Goal: Task Accomplishment & Management: Use online tool/utility

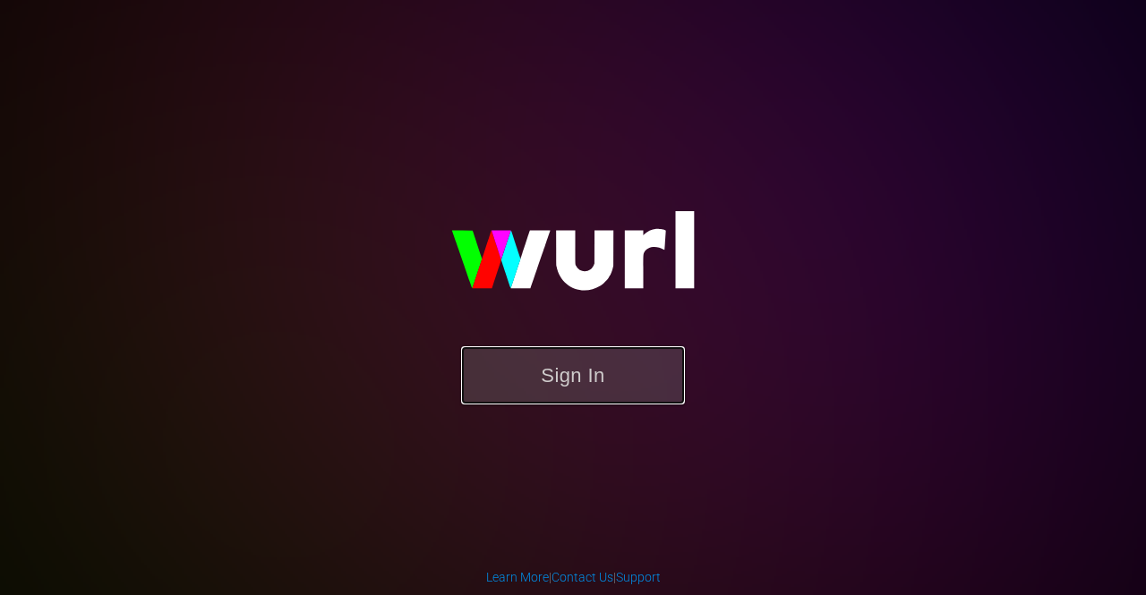
click at [634, 381] on button "Sign In" at bounding box center [573, 375] width 224 height 58
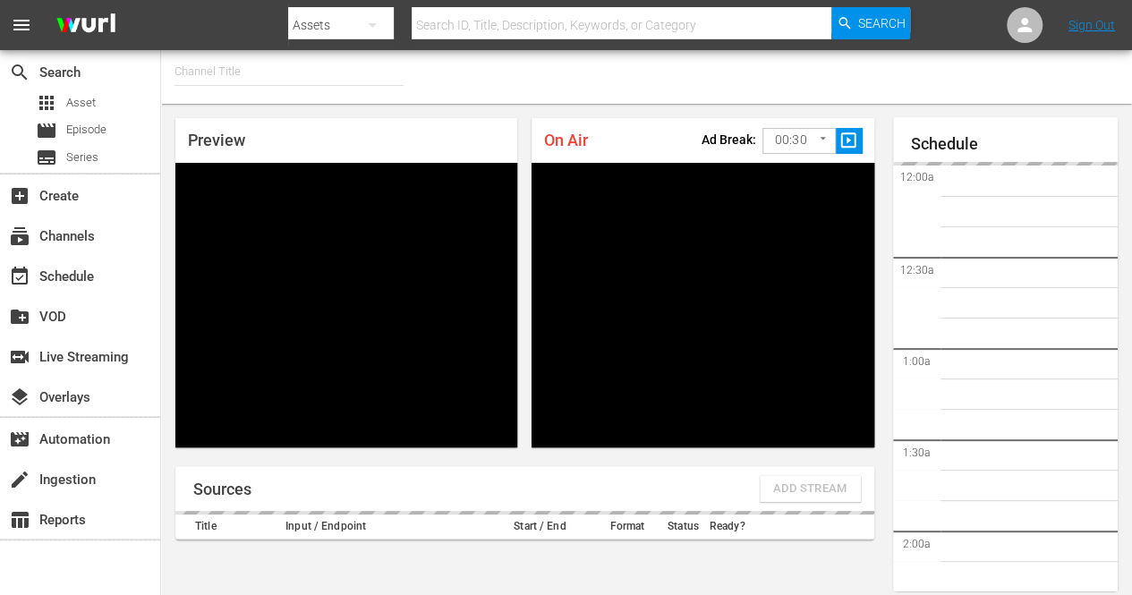
type input "FIFA+ English Global (1781)"
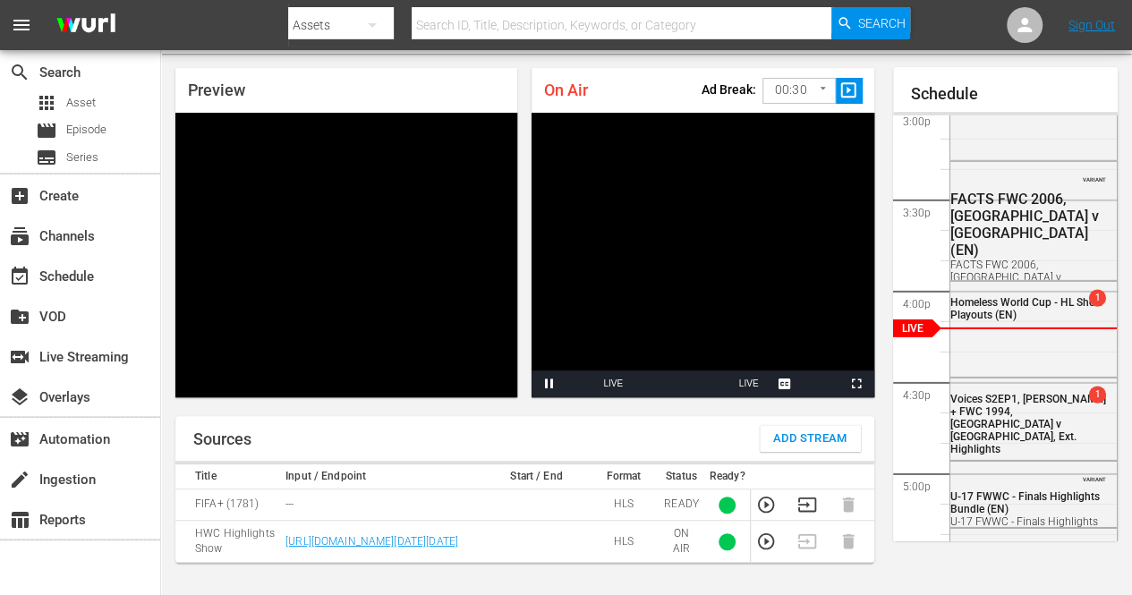
scroll to position [90, 0]
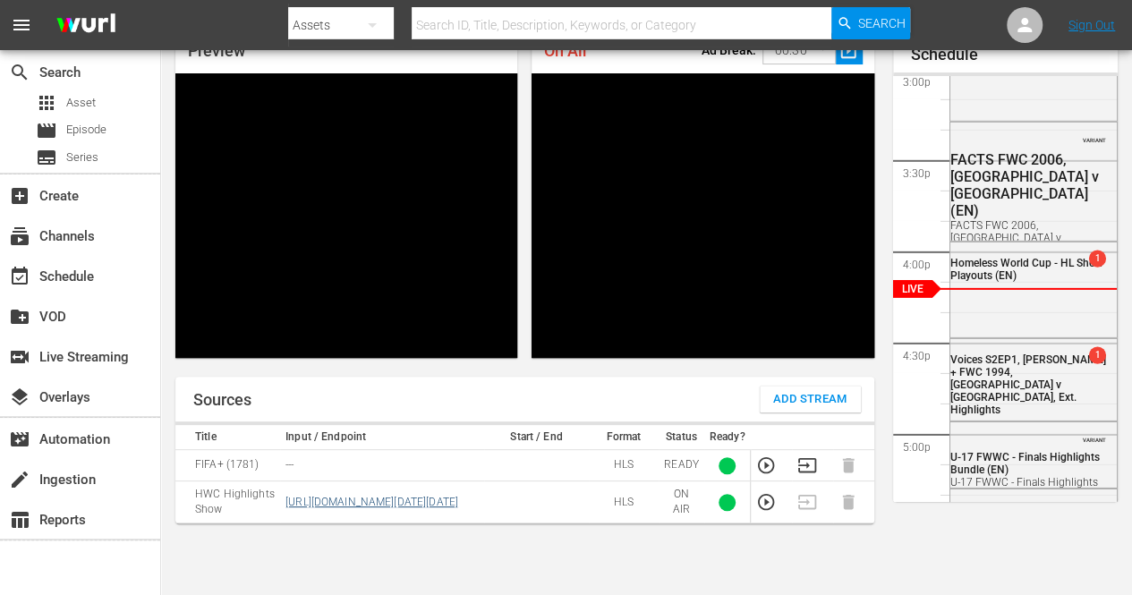
drag, startPoint x: 455, startPoint y: 555, endPoint x: 286, endPoint y: 493, distance: 179.3
click at [286, 493] on td "[URL][DOMAIN_NAME][DATE][DATE]" at bounding box center [382, 503] width 204 height 42
copy link "[URL][DOMAIN_NAME][DATE][DATE]"
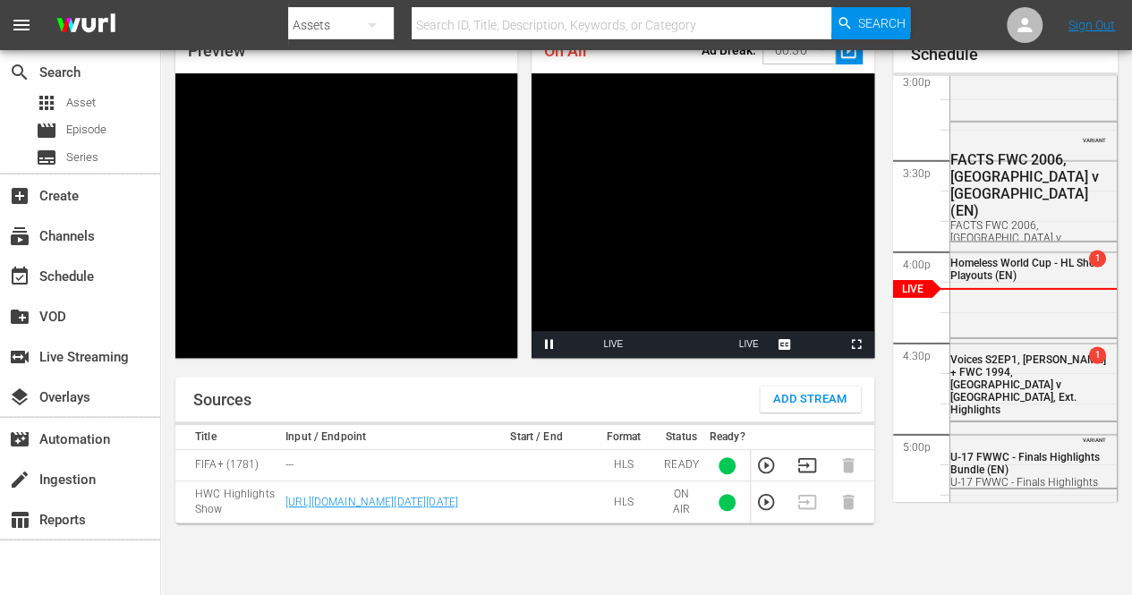
click at [576, 522] on td at bounding box center [536, 503] width 105 height 42
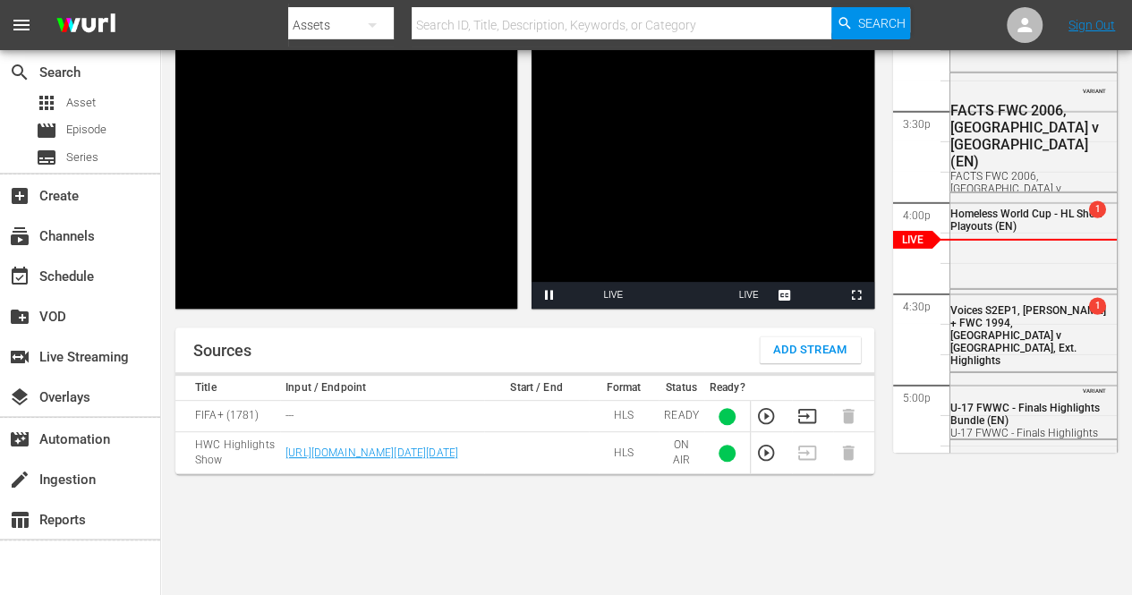
scroll to position [179, 0]
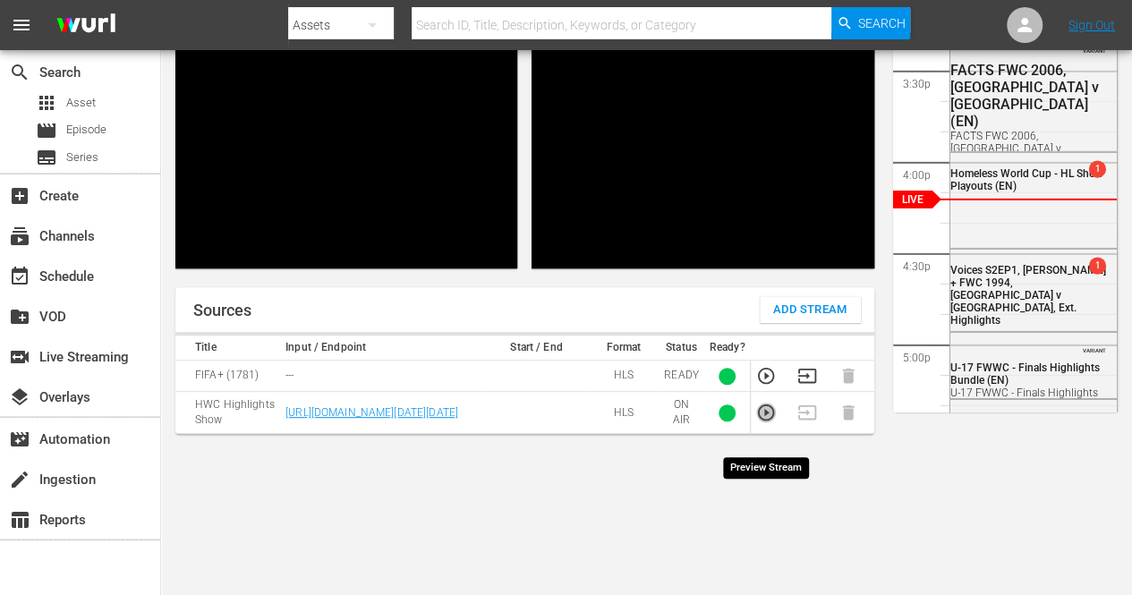
click at [772, 423] on icon "button" at bounding box center [766, 413] width 20 height 20
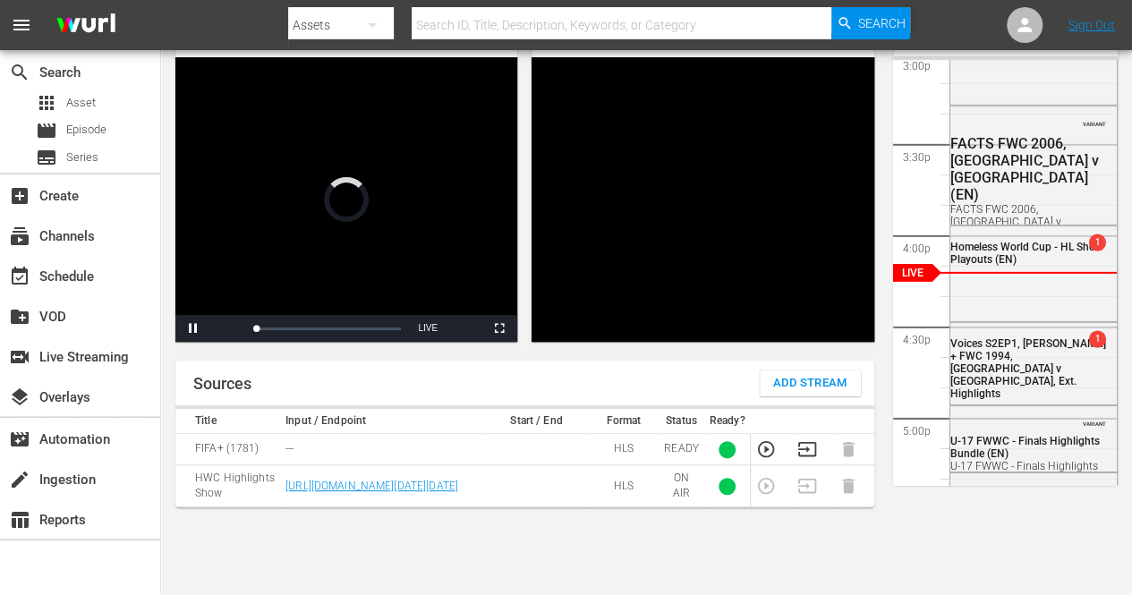
scroll to position [90, 0]
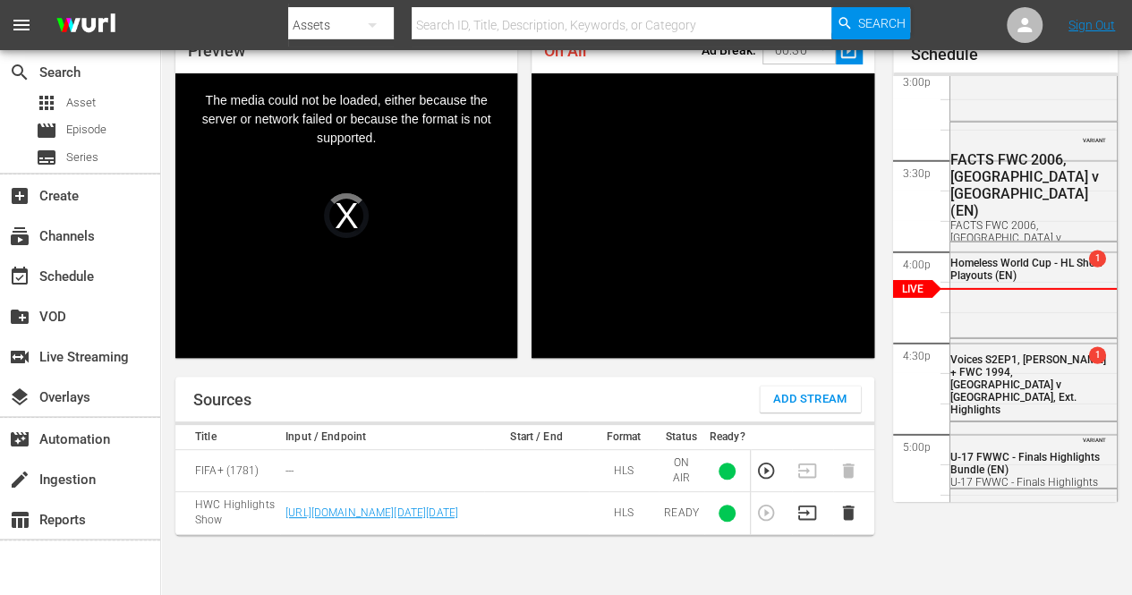
click at [349, 218] on div "The media could not be loaded, either because the server or network failed or b…" at bounding box center [346, 215] width 342 height 285
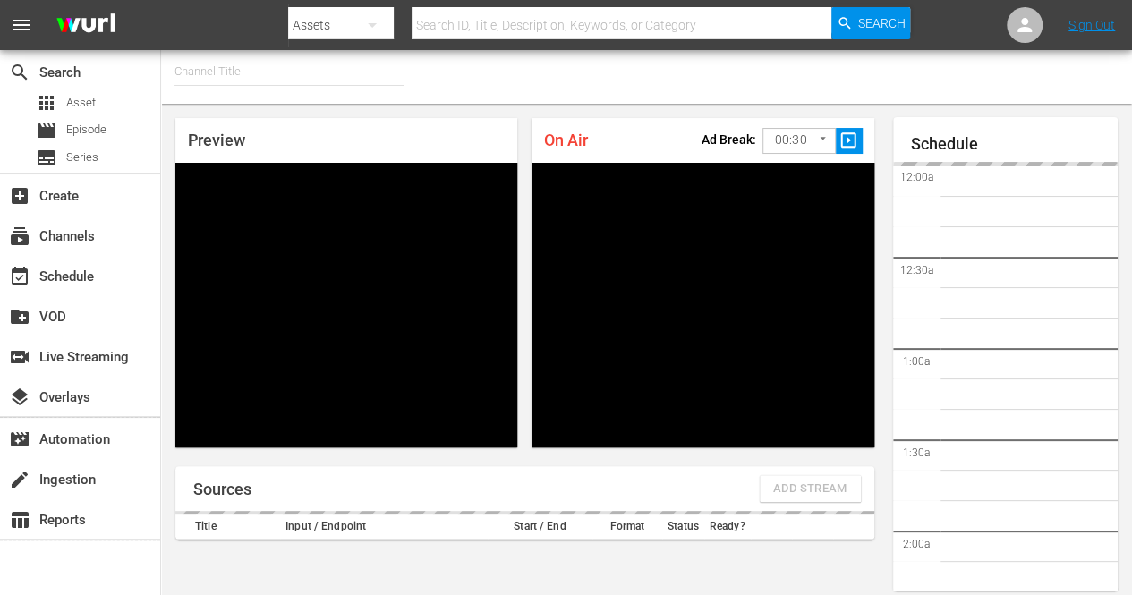
type input "FIFA+ [DEMOGRAPHIC_DATA] Local (1778)"
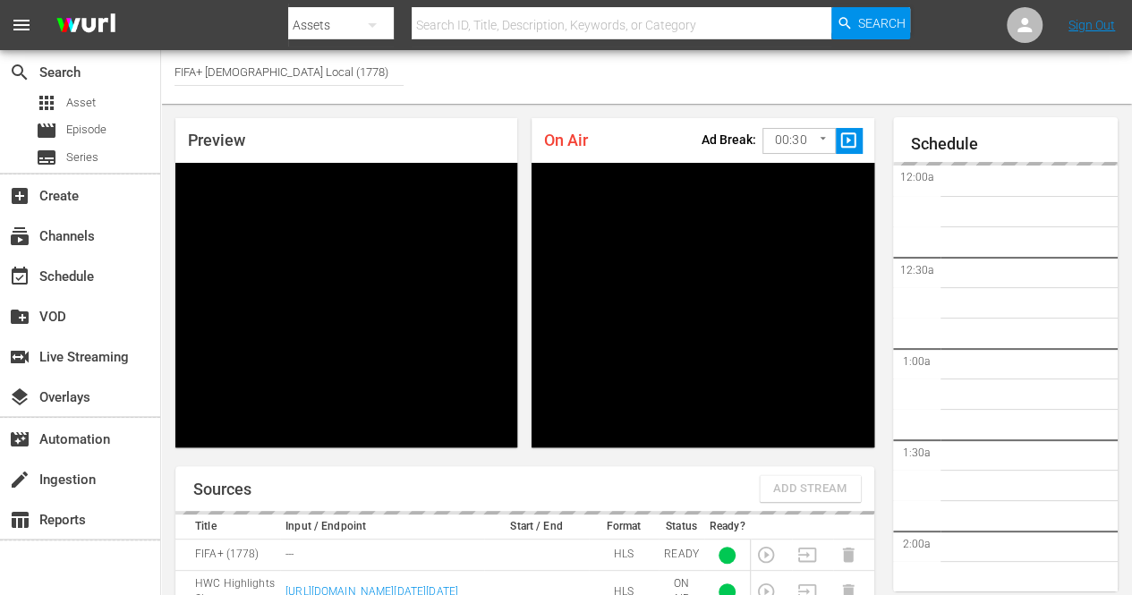
scroll to position [81, 0]
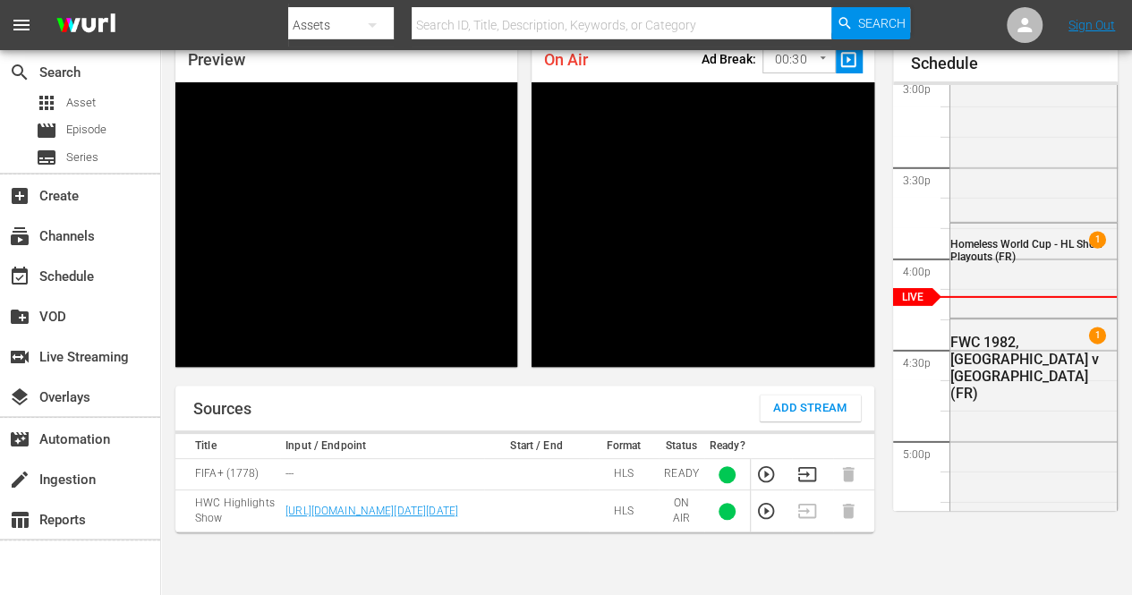
drag, startPoint x: 417, startPoint y: 567, endPoint x: 286, endPoint y: 509, distance: 142.7
click at [286, 509] on td "[URL][DOMAIN_NAME][DATE][DATE]" at bounding box center [382, 512] width 204 height 42
copy link "[URL][DOMAIN_NAME][DATE][DATE]"
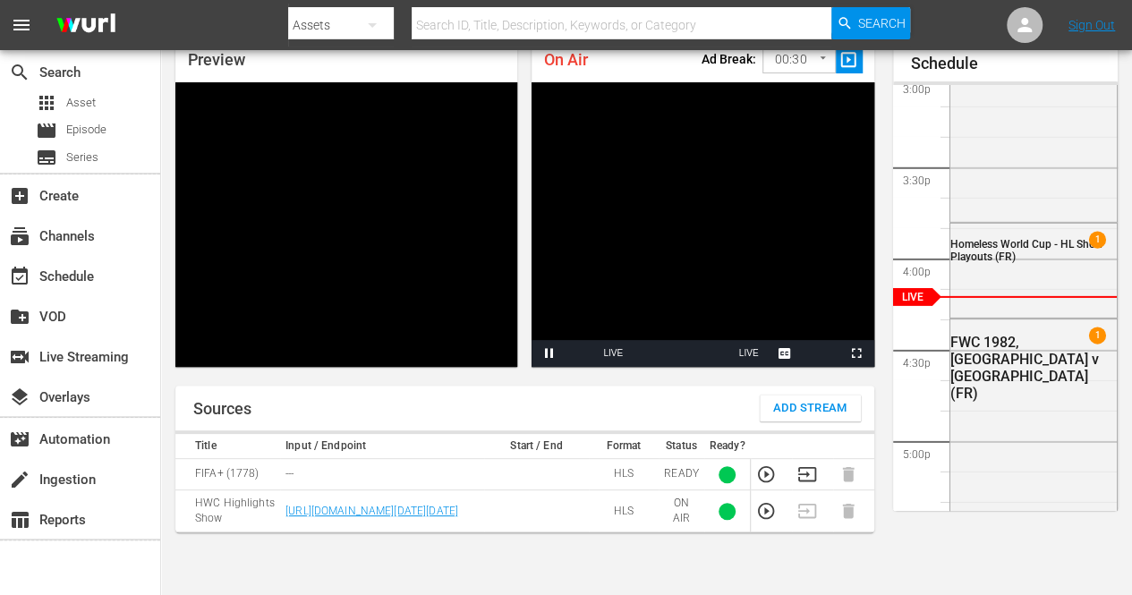
click at [514, 411] on div "Sources Add Stream" at bounding box center [524, 408] width 699 height 45
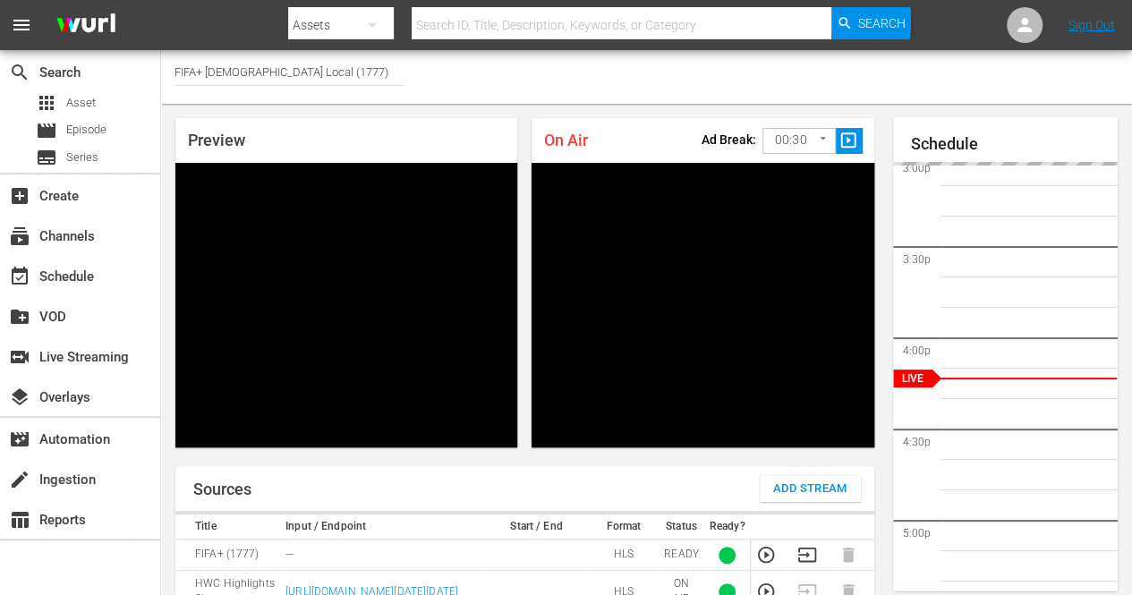
scroll to position [81, 0]
